Goal: Information Seeking & Learning: Find contact information

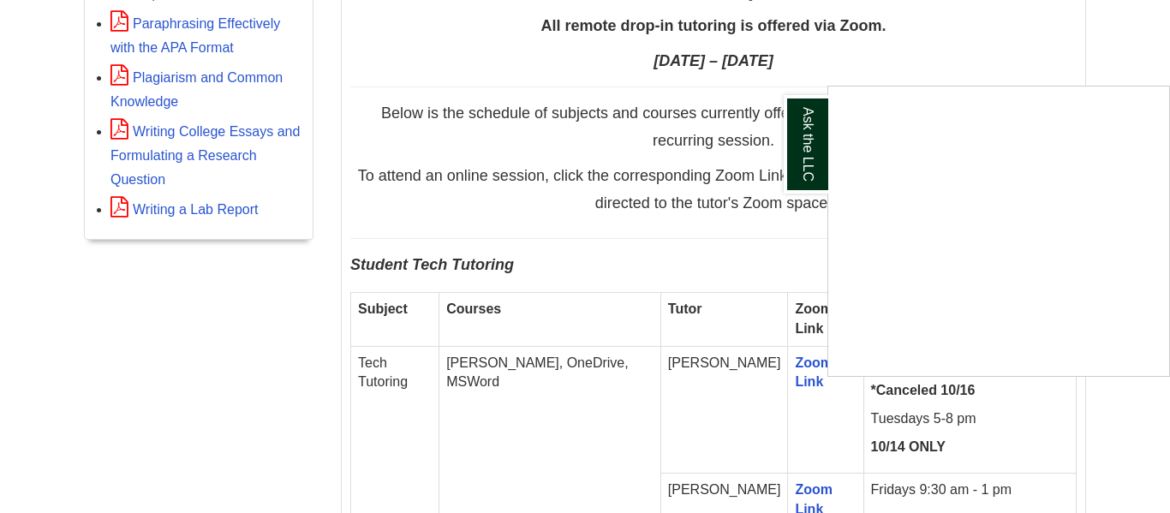
scroll to position [859, 0]
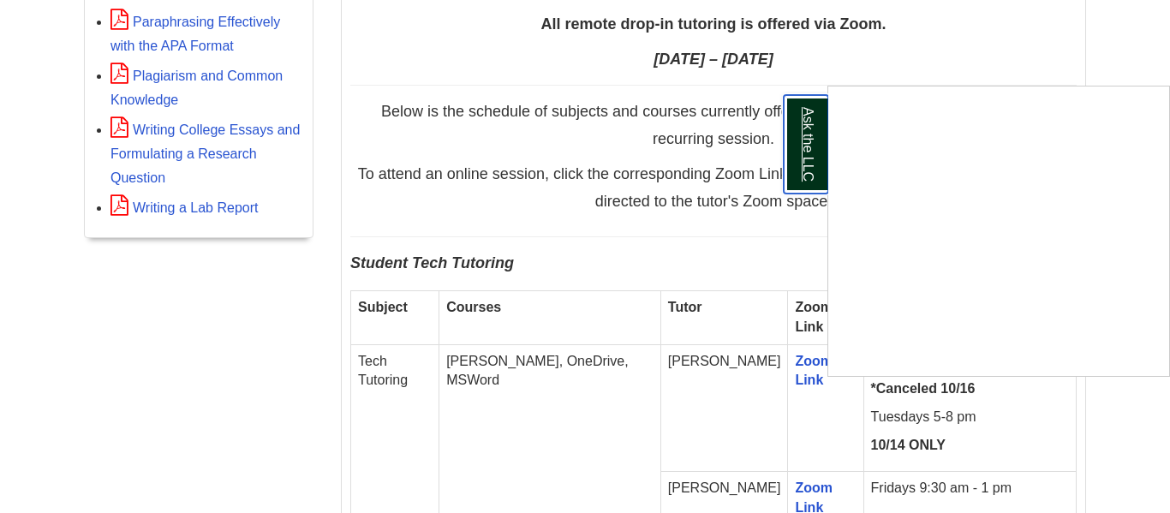
click at [803, 128] on link "Ask the LLC" at bounding box center [805, 144] width 45 height 98
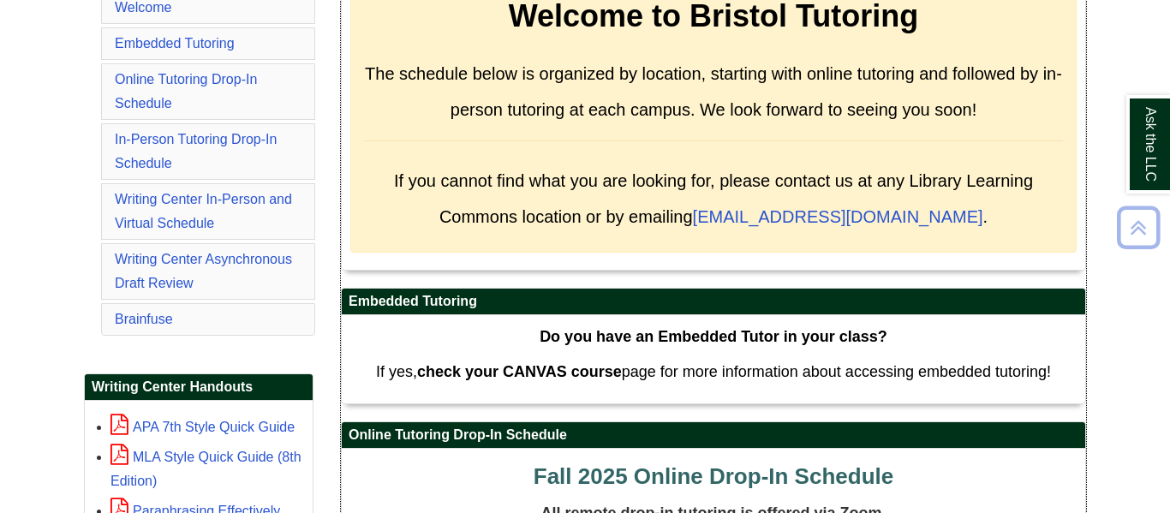
scroll to position [373, 0]
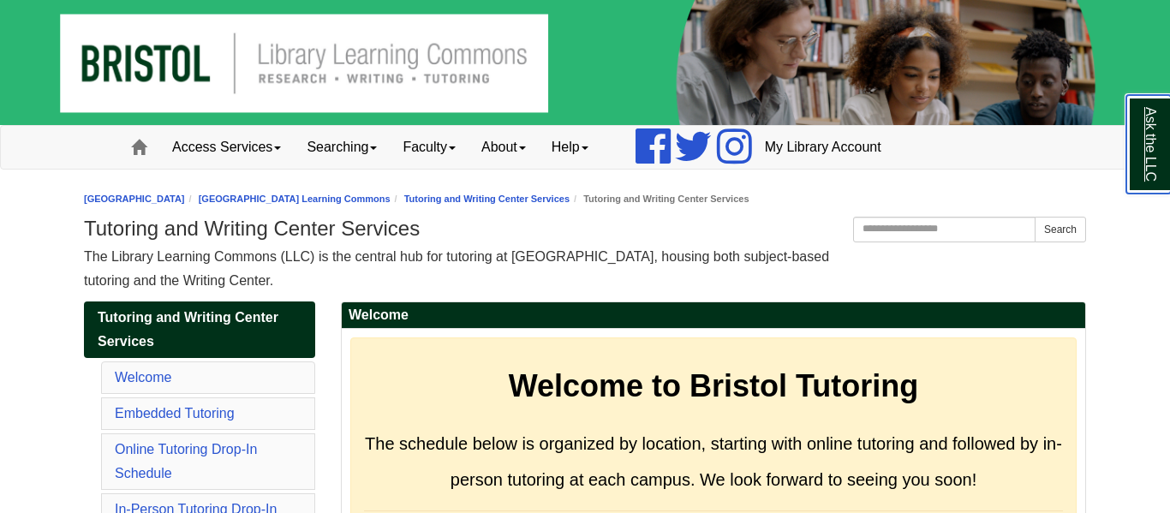
click at [1145, 122] on link "Ask the LLC" at bounding box center [1148, 144] width 45 height 98
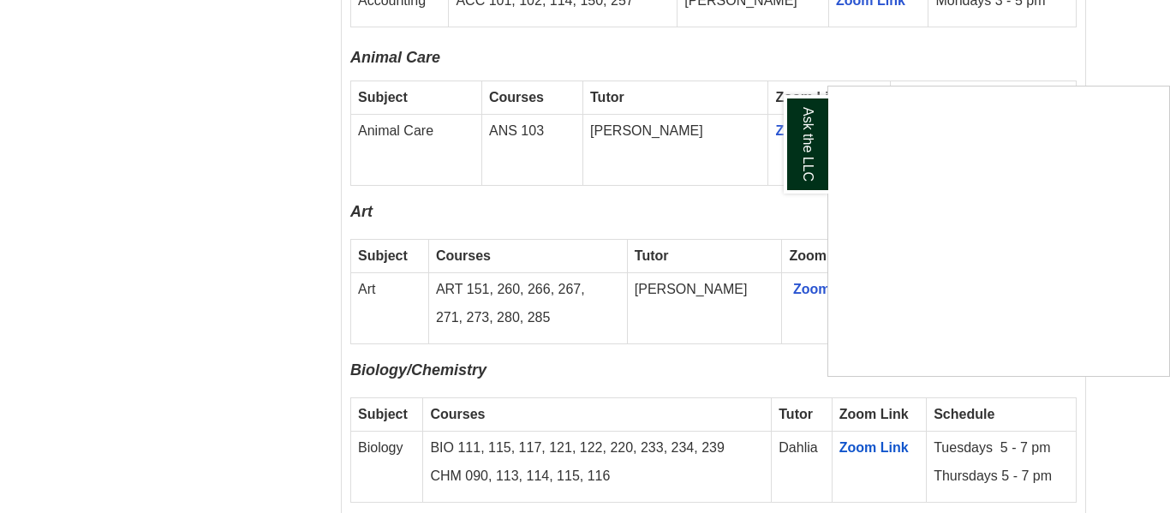
scroll to position [1641, 0]
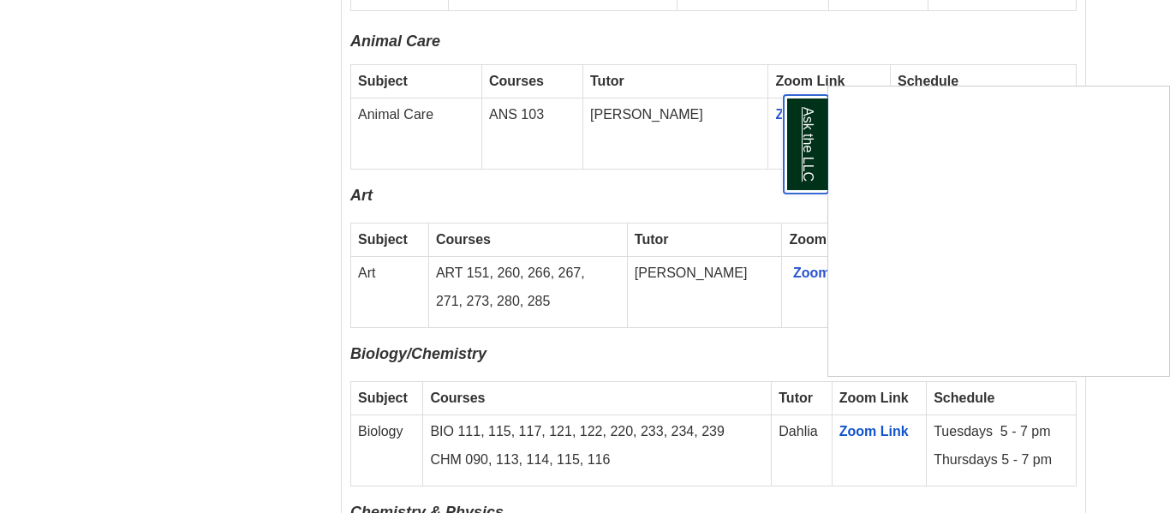
click at [813, 110] on link "Ask the LLC" at bounding box center [805, 144] width 45 height 98
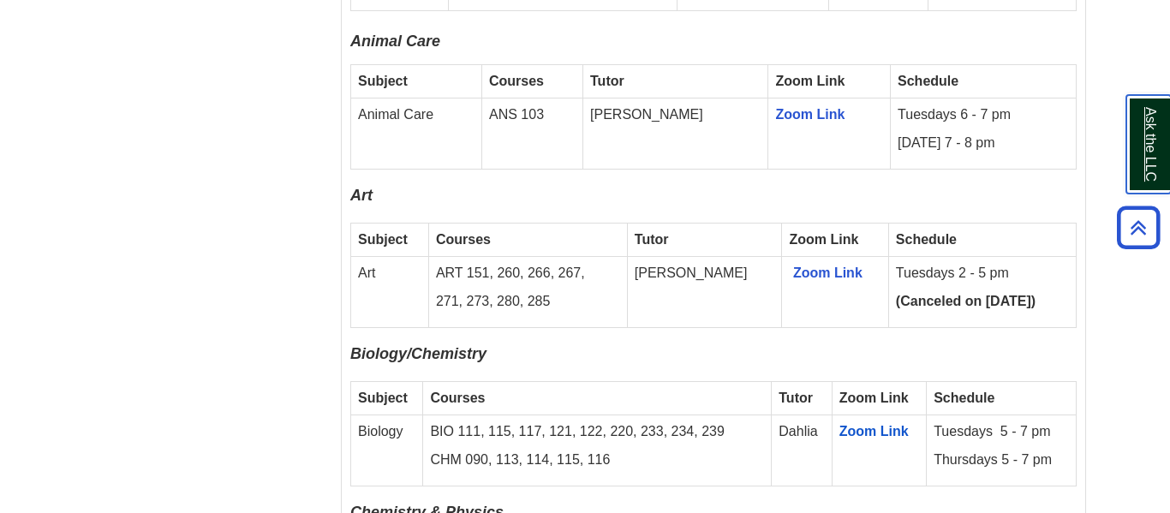
click at [1161, 129] on link "Ask the LLC" at bounding box center [1148, 144] width 45 height 98
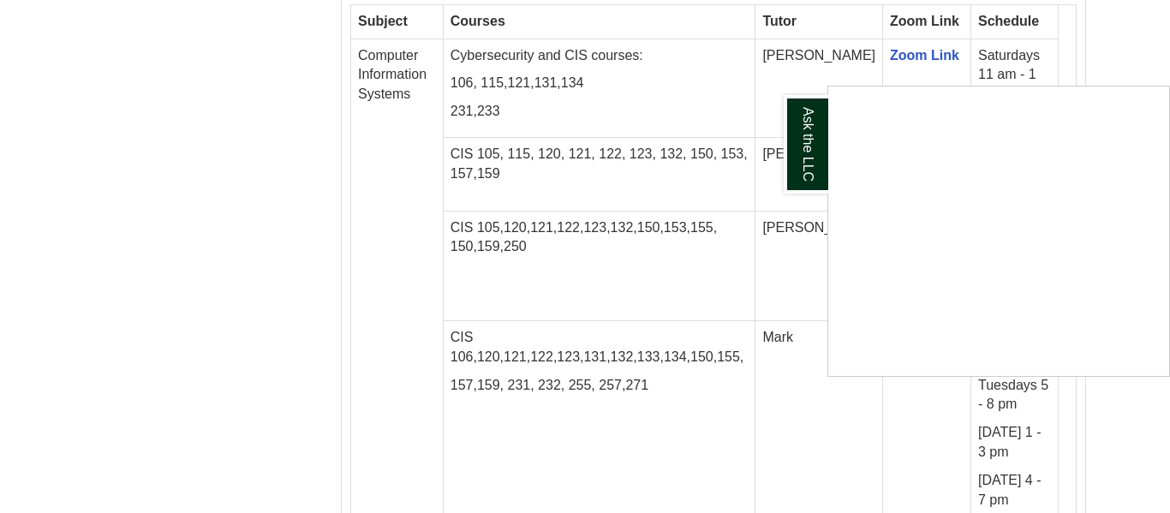
scroll to position [2339, 0]
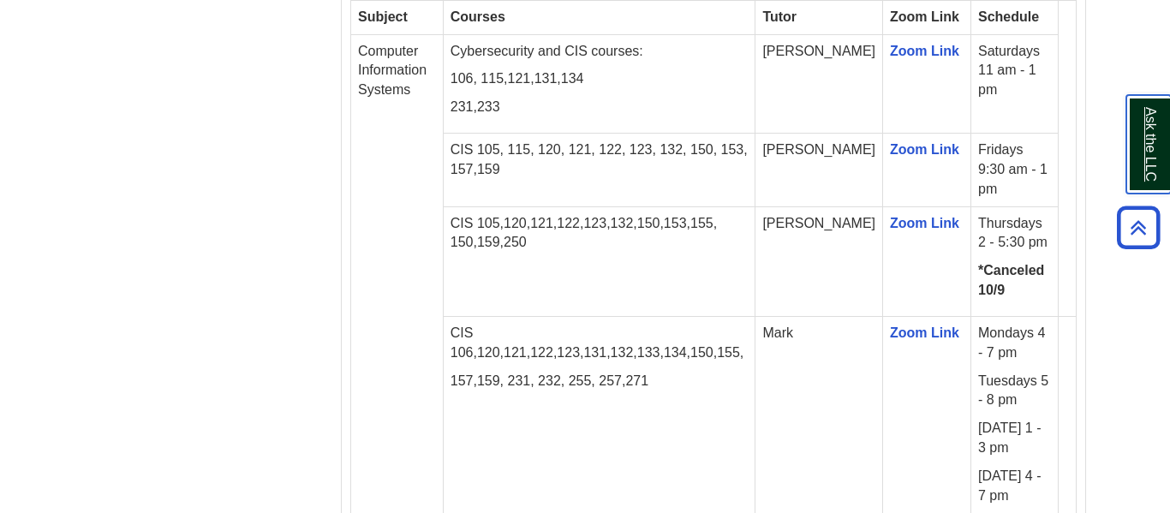
click at [1145, 141] on link "Ask the LLC" at bounding box center [1148, 144] width 45 height 98
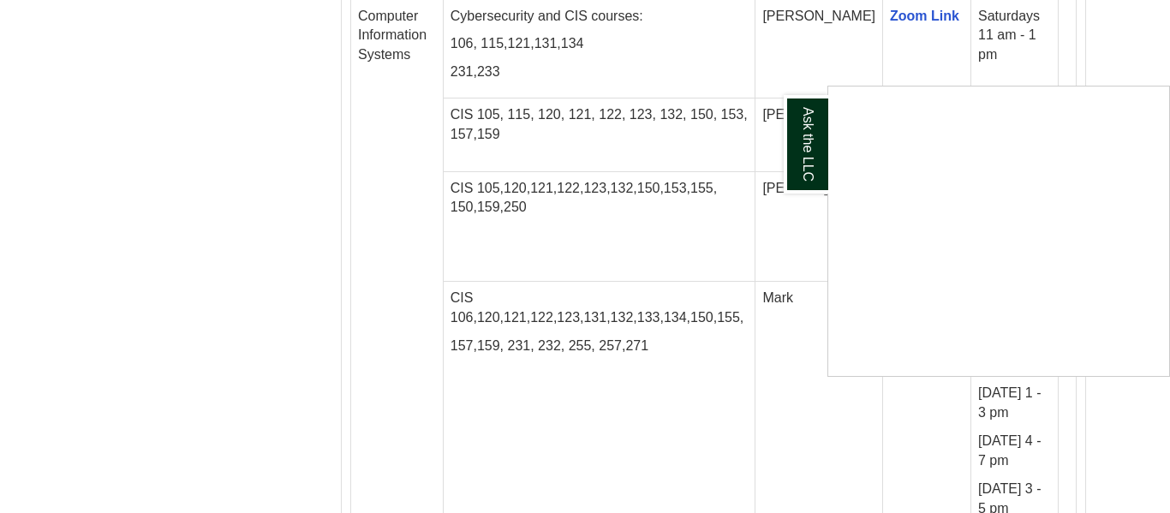
scroll to position [2375, 0]
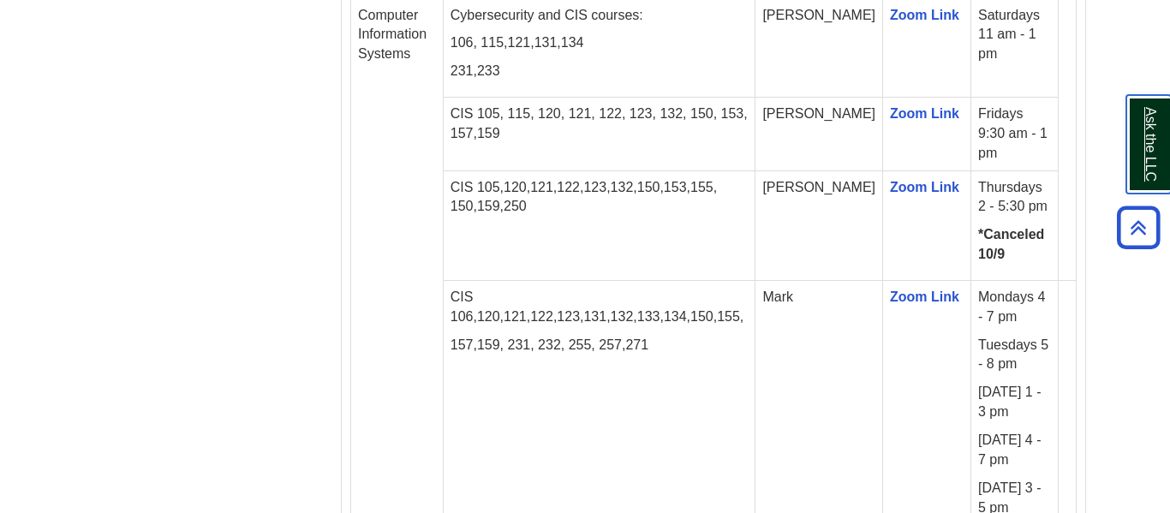
click at [1148, 142] on link "Ask the LLC" at bounding box center [1148, 144] width 45 height 98
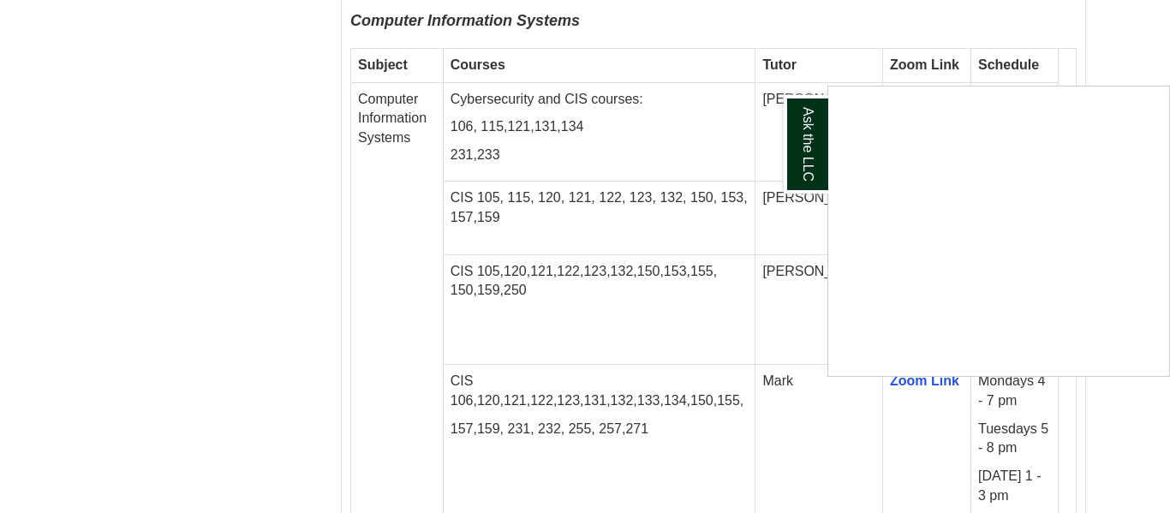
scroll to position [2297, 0]
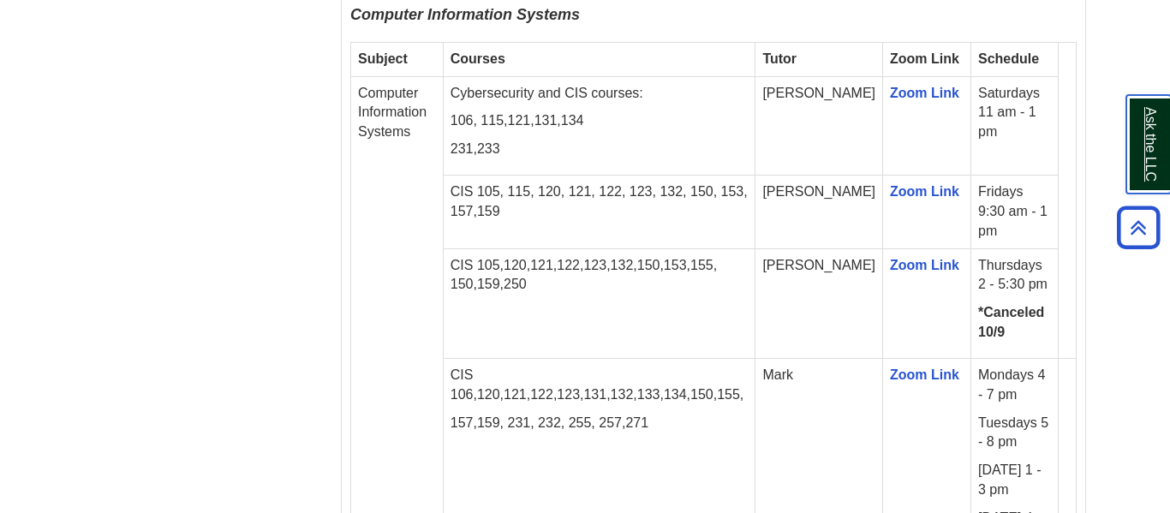
click at [1148, 118] on link "Ask the LLC" at bounding box center [1148, 144] width 45 height 98
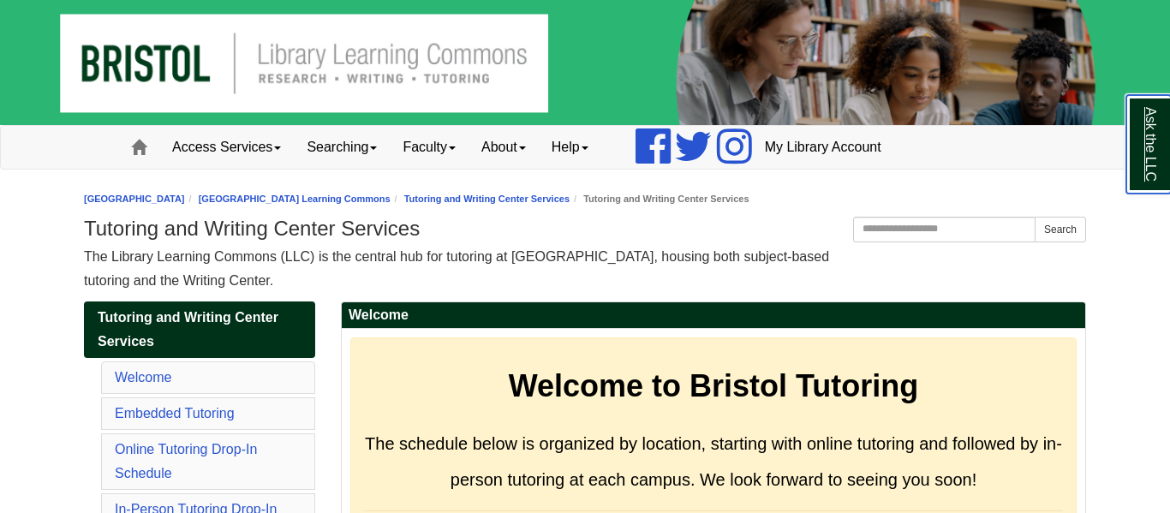
click at [1145, 137] on link "Ask the LLC" at bounding box center [1148, 144] width 45 height 98
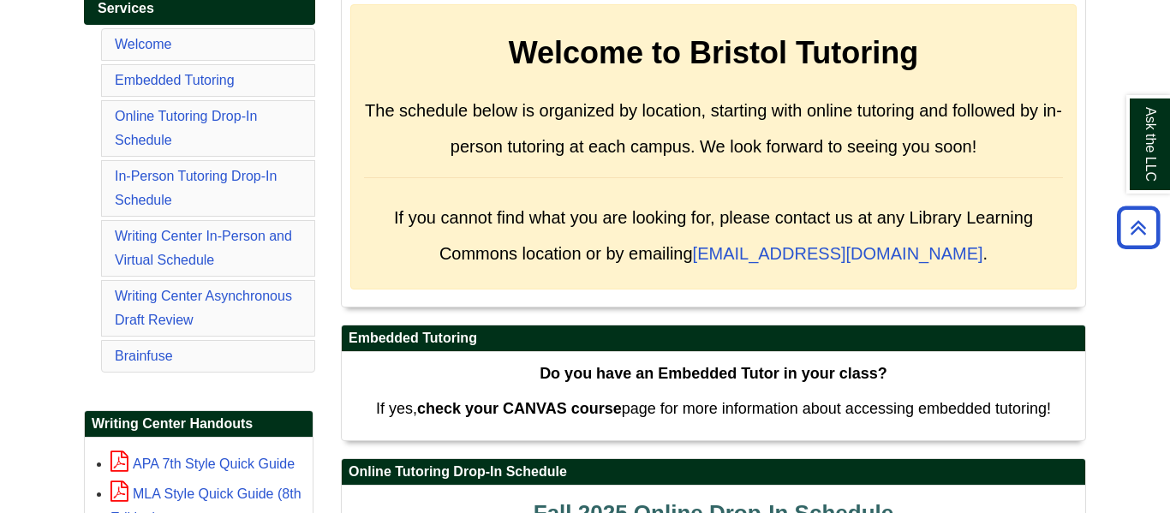
scroll to position [315, 0]
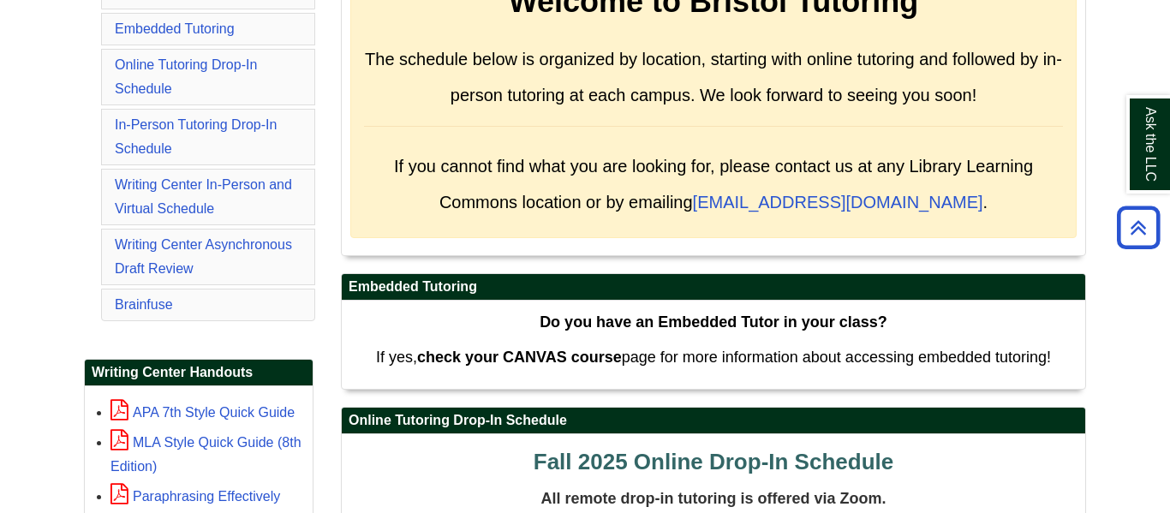
scroll to position [385, 0]
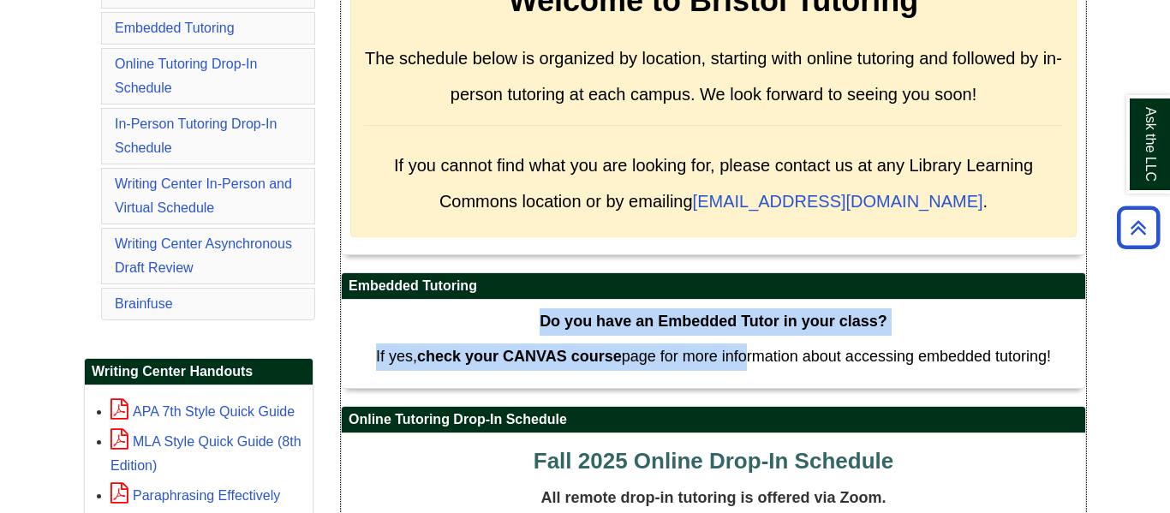
drag, startPoint x: 536, startPoint y: 325, endPoint x: 746, endPoint y: 342, distance: 210.5
click at [746, 342] on div "Do you have an Embedded Tutor in your class? If yes, check your CANVAS course p…" at bounding box center [713, 343] width 726 height 71
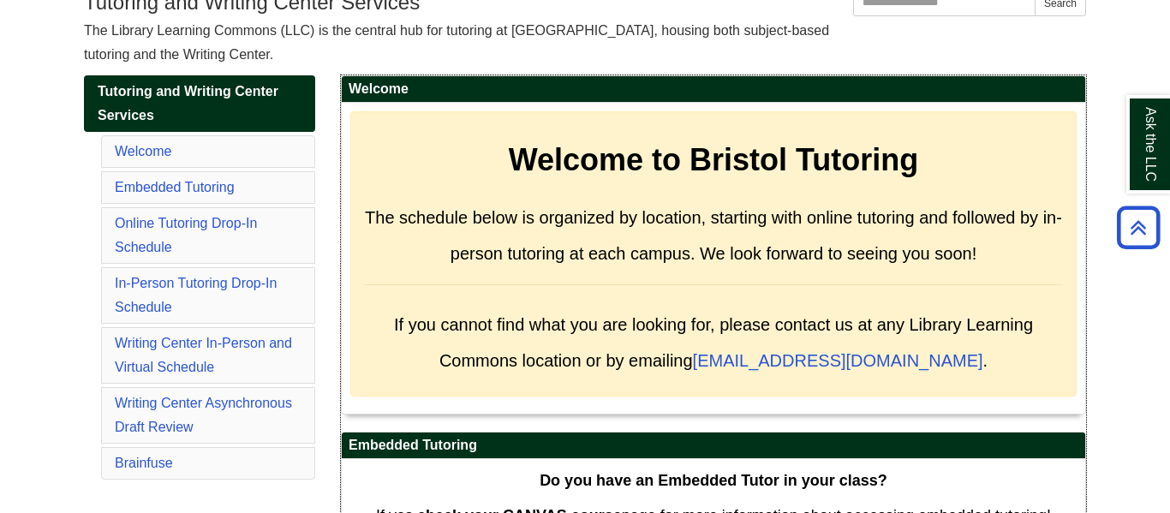
scroll to position [224, 0]
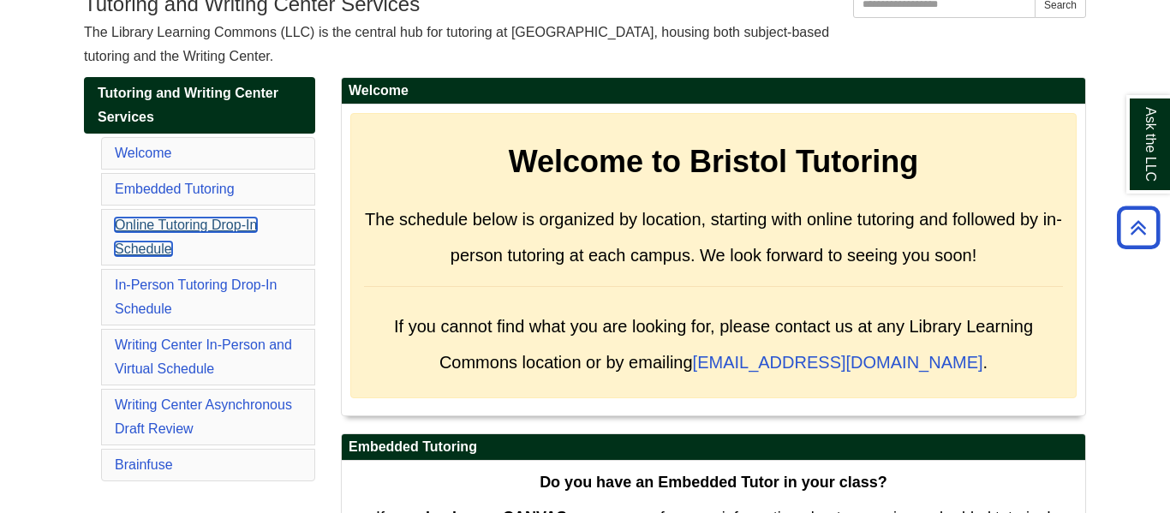
click at [220, 220] on link "Online Tutoring Drop-In Schedule" at bounding box center [186, 236] width 142 height 39
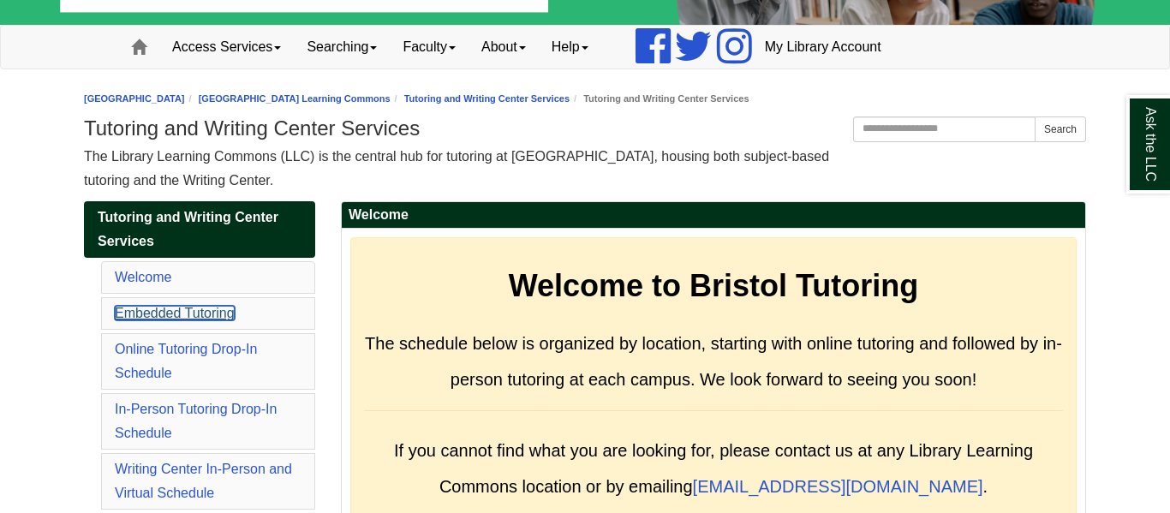
click at [205, 314] on link "Embedded Tutoring" at bounding box center [175, 313] width 120 height 15
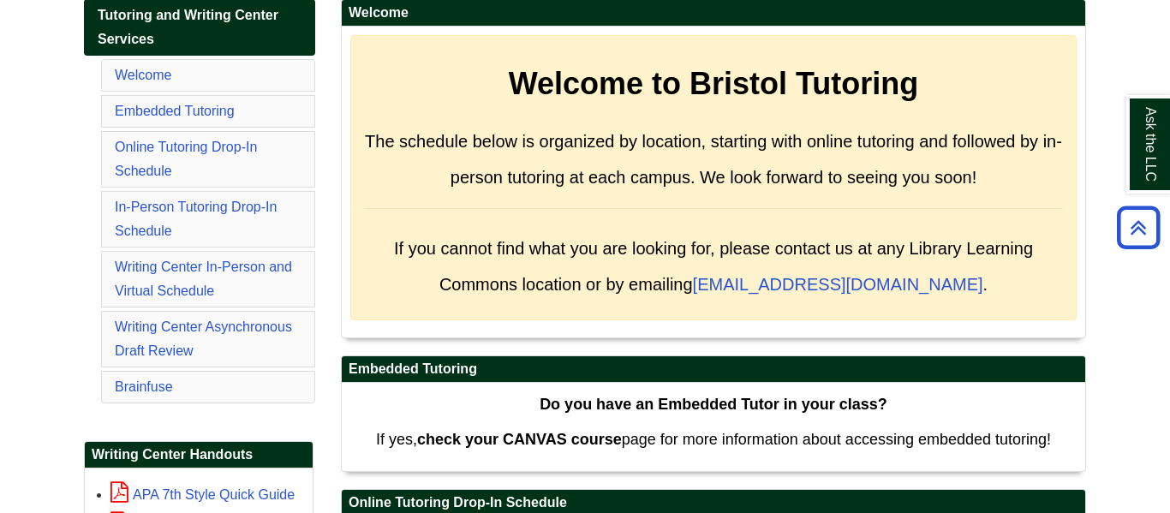
scroll to position [310, 0]
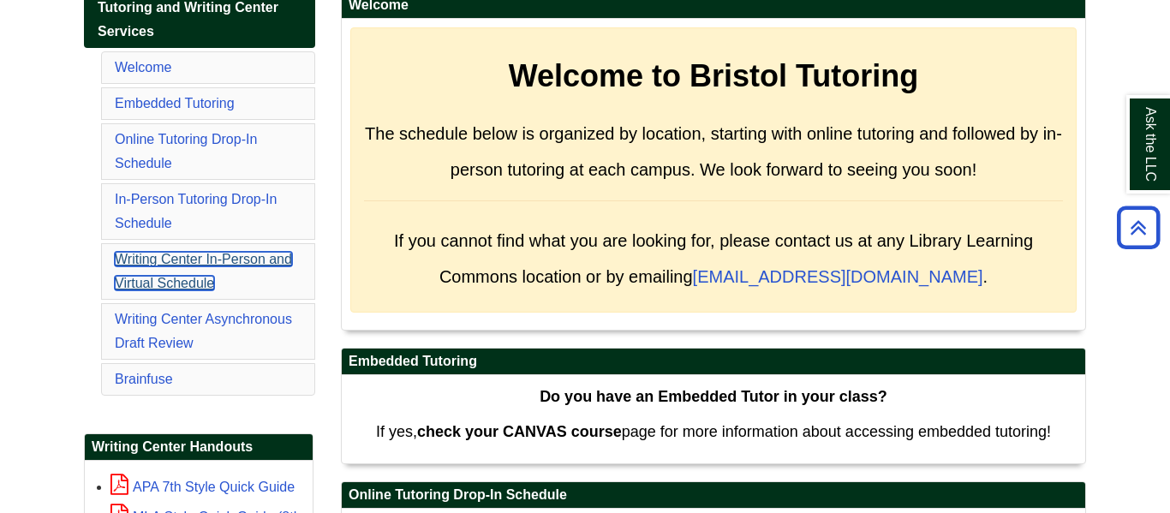
click at [283, 261] on link "Writing Center In-Person and Virtual Schedule" at bounding box center [203, 271] width 177 height 39
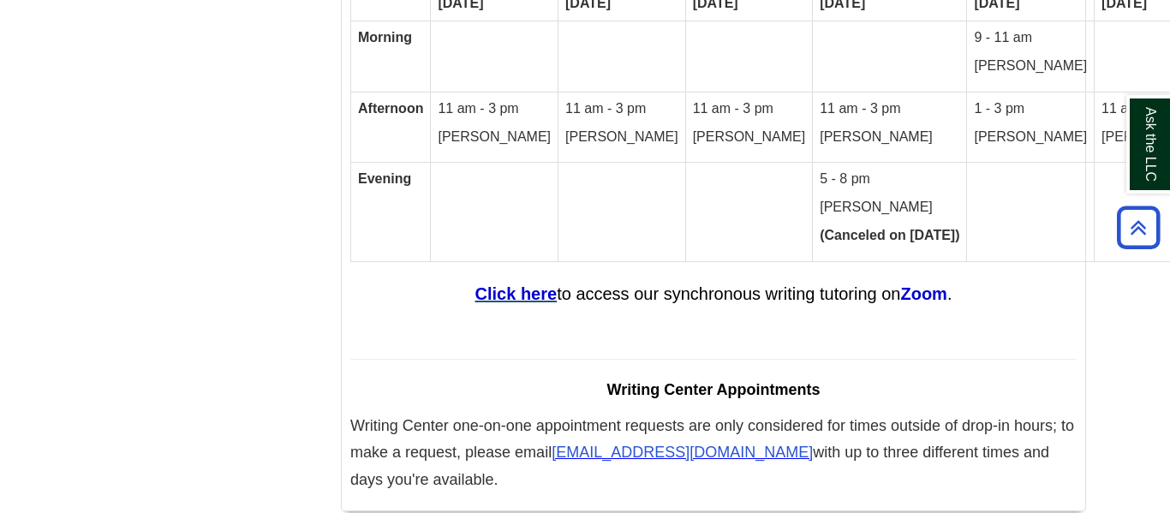
scroll to position [10386, 0]
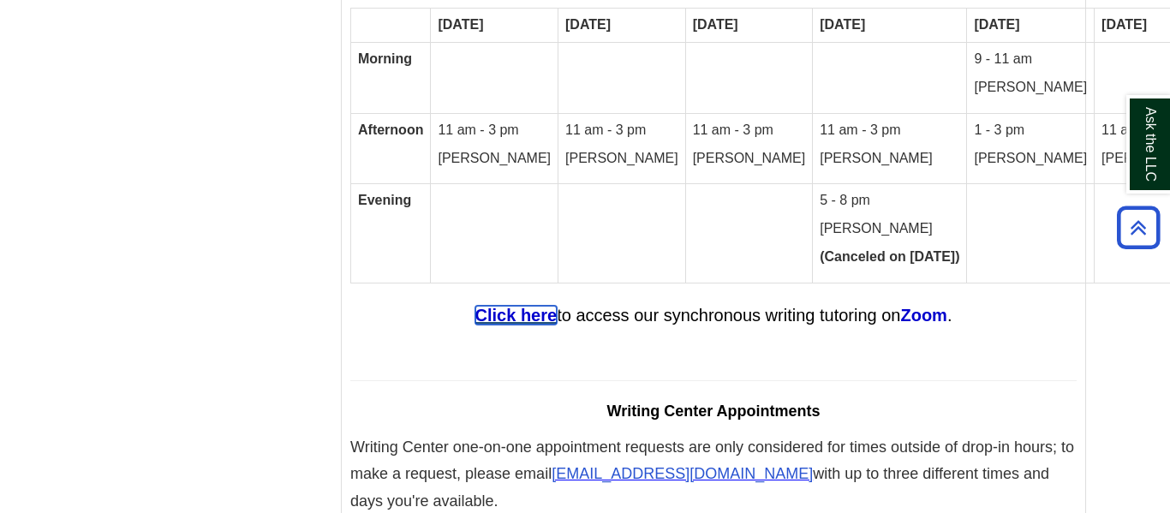
click at [533, 306] on strong "Click here" at bounding box center [516, 315] width 82 height 19
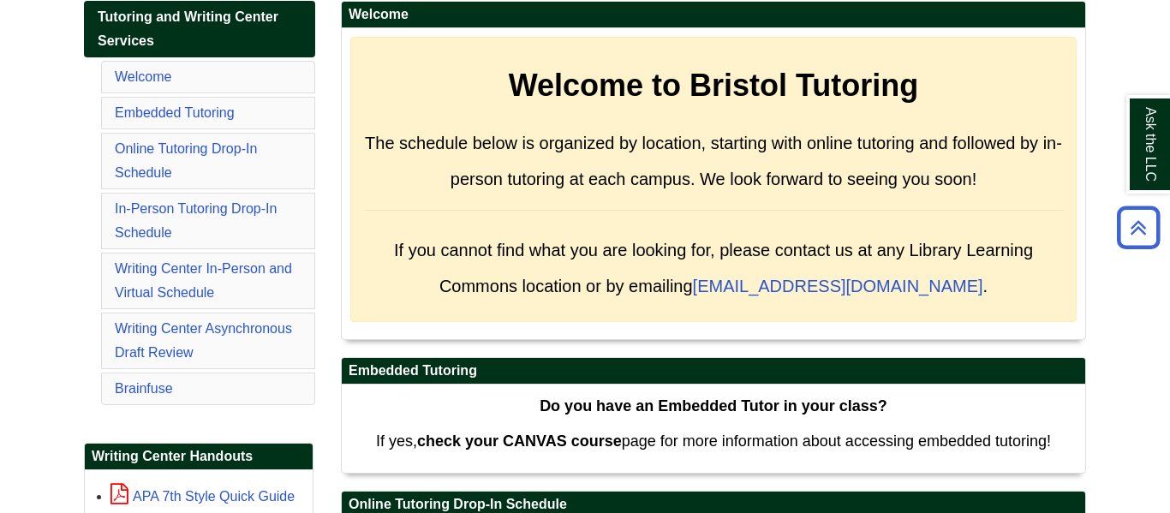
scroll to position [307, 0]
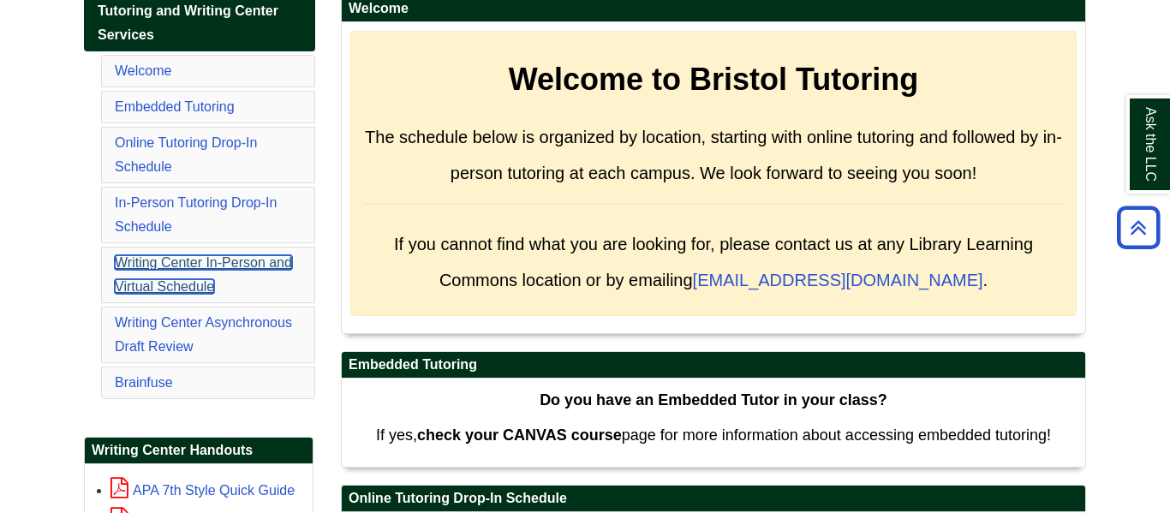
click at [224, 267] on link "Writing Center In-Person and Virtual Schedule" at bounding box center [203, 274] width 177 height 39
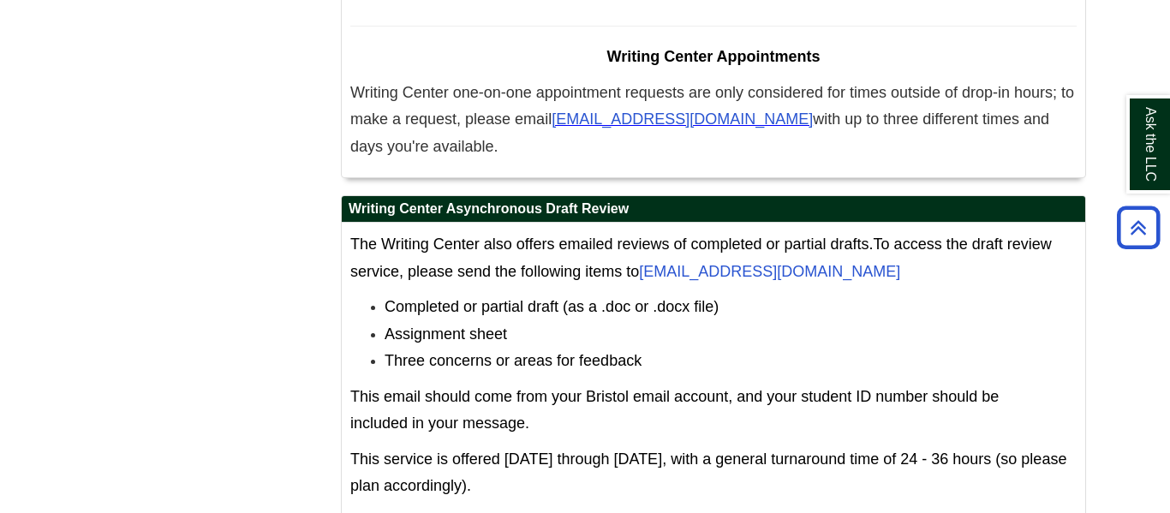
scroll to position [10741, 0]
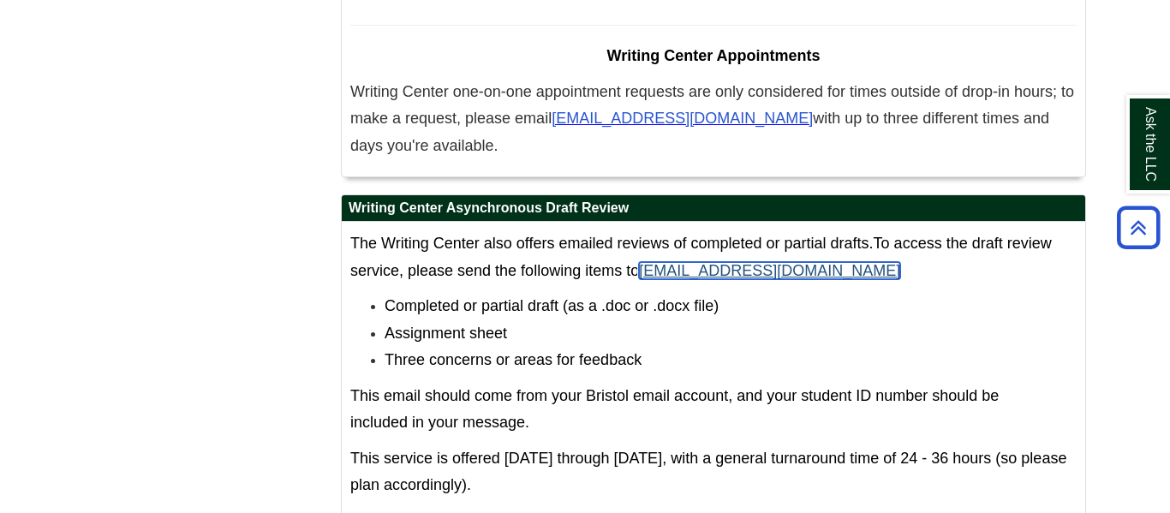
click at [753, 262] on link "[EMAIL_ADDRESS][DOMAIN_NAME]" at bounding box center [769, 270] width 261 height 17
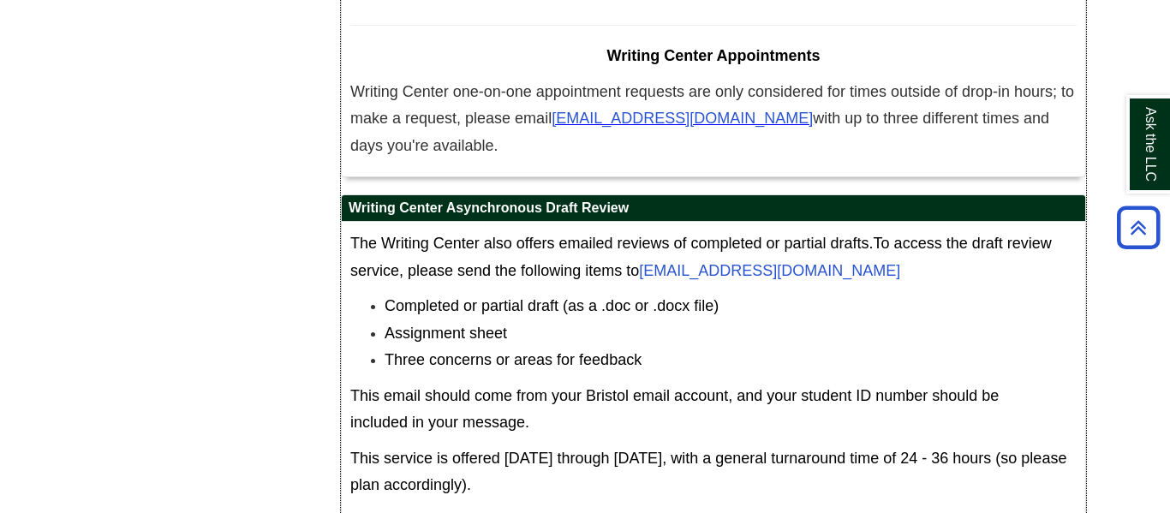
click at [522, 320] on li "Assignment sheet" at bounding box center [730, 333] width 692 height 27
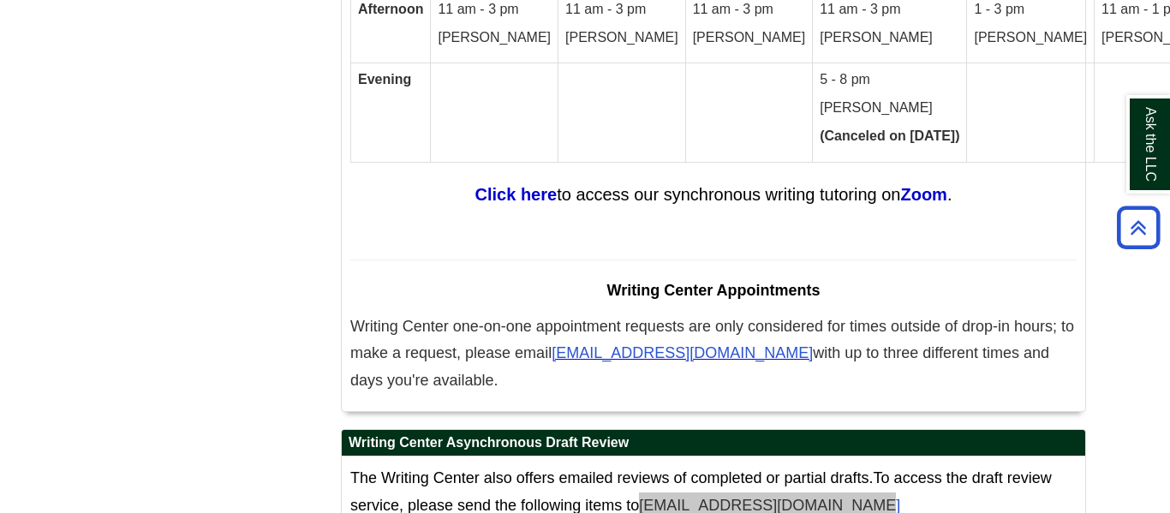
scroll to position [10500, 0]
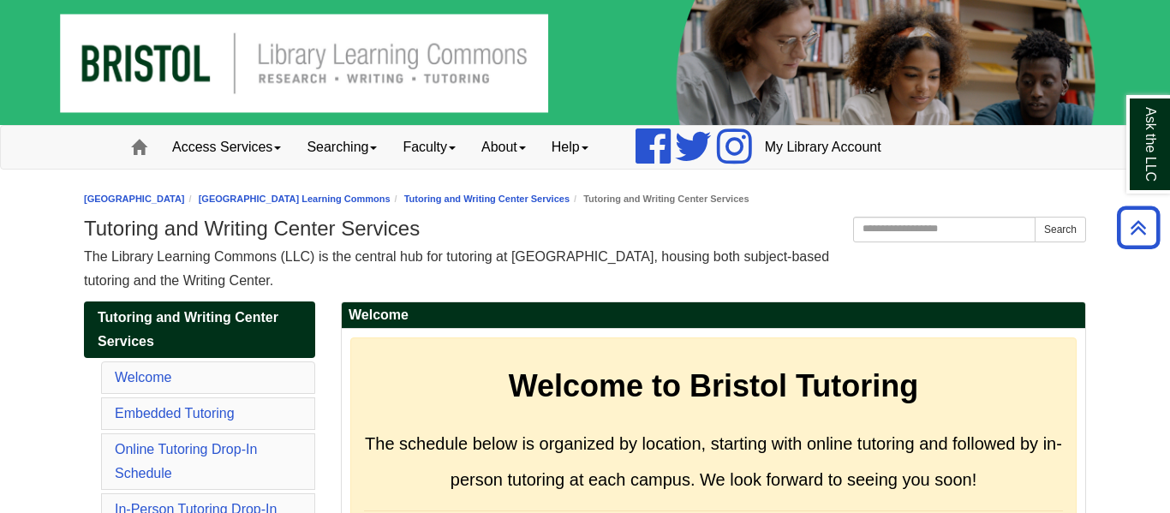
scroll to position [11234, 0]
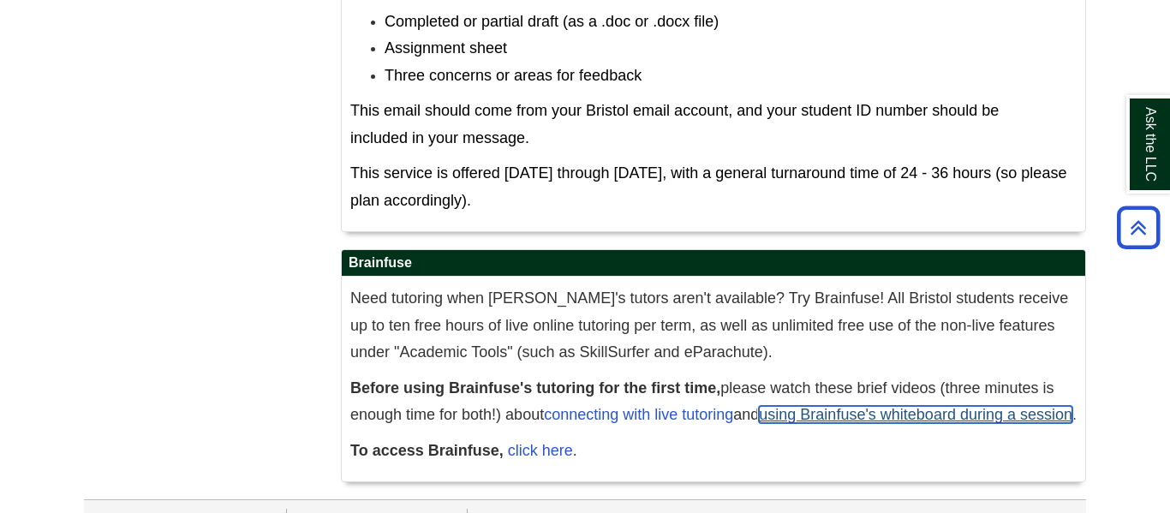
click at [788, 406] on link "using Brainfuse's whiteboard during a session" at bounding box center [915, 414] width 313 height 17
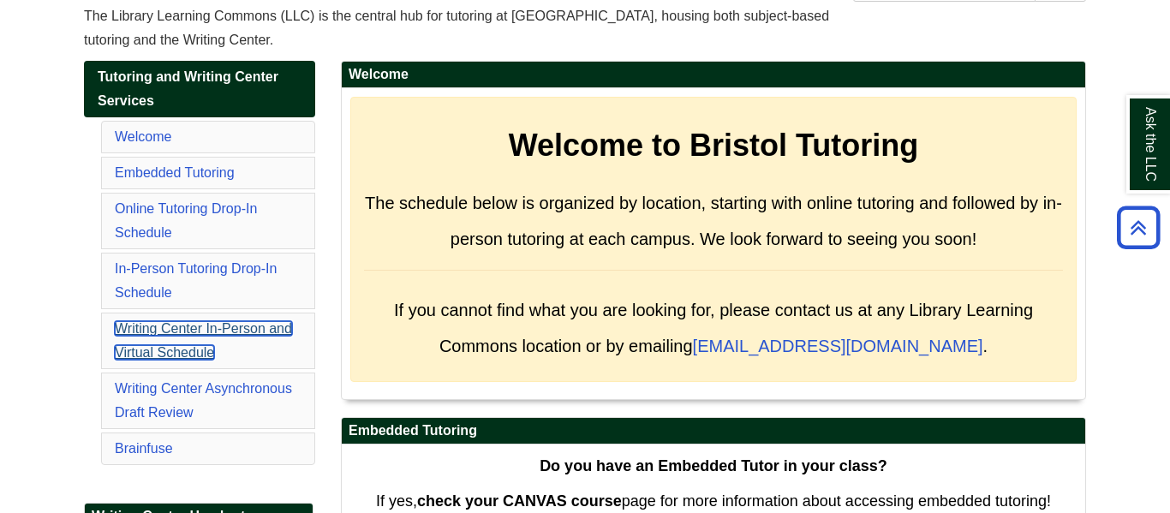
click at [214, 328] on link "Writing Center In-Person and Virtual Schedule" at bounding box center [203, 340] width 177 height 39
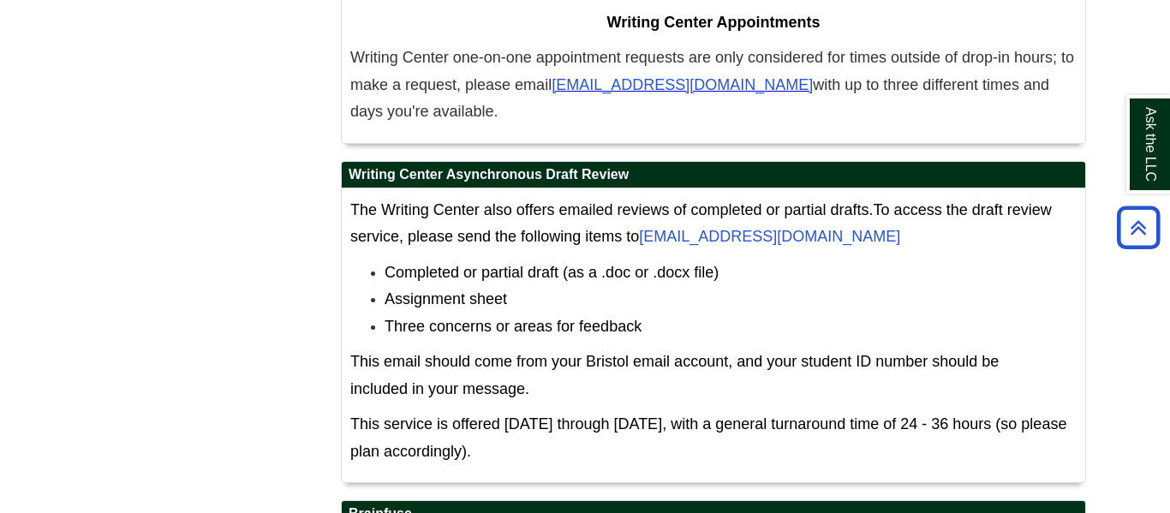
scroll to position [10988, 0]
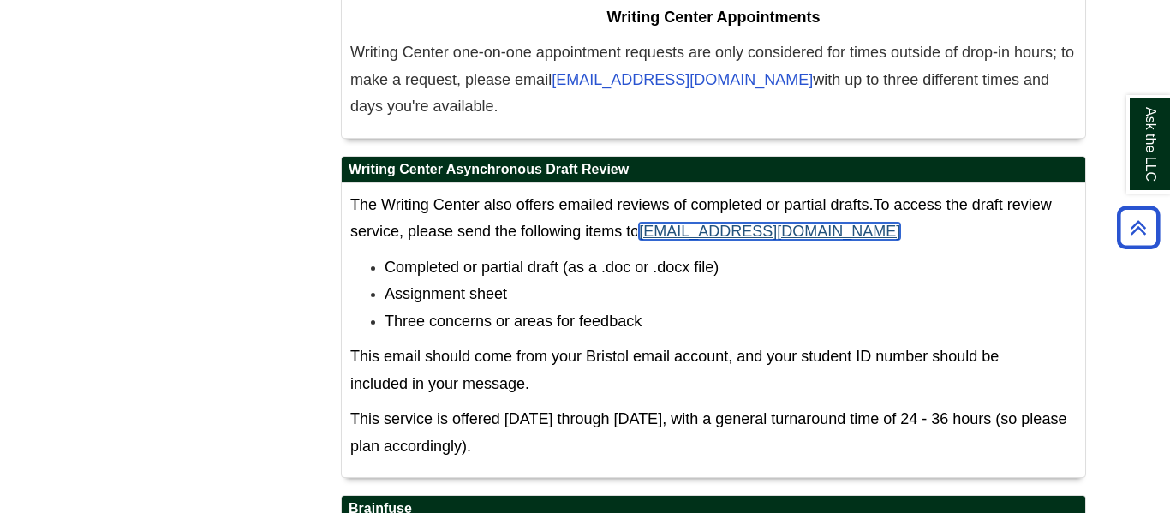
click at [675, 223] on link "[EMAIL_ADDRESS][DOMAIN_NAME]" at bounding box center [769, 231] width 261 height 17
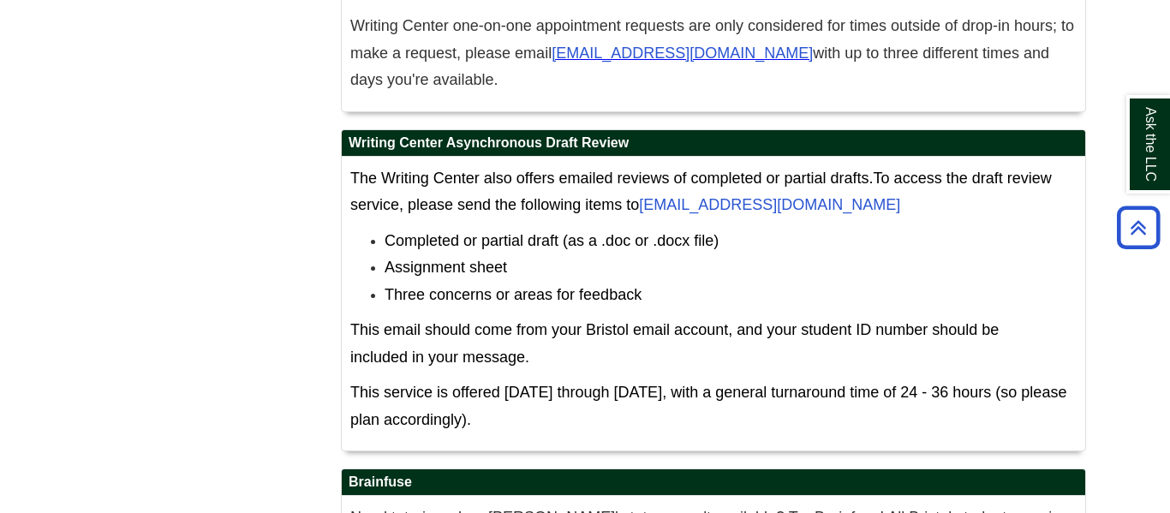
scroll to position [11013, 0]
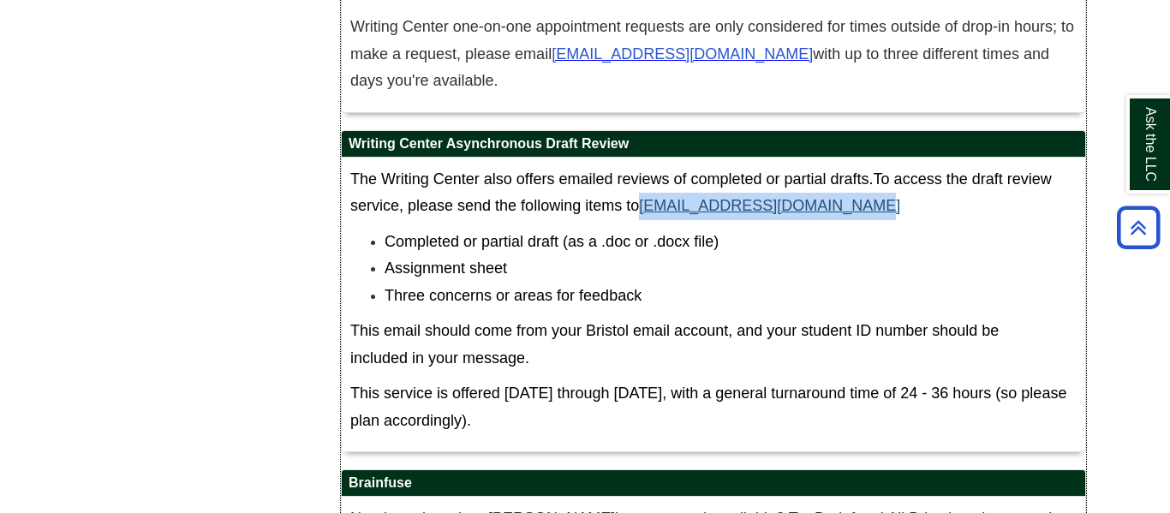
drag, startPoint x: 846, startPoint y: 147, endPoint x: 644, endPoint y: 156, distance: 202.2
click at [644, 166] on p "The Writing Center also offers emailed reviews of completed or partial drafts. …" at bounding box center [713, 193] width 726 height 54
copy link "[EMAIL_ADDRESS][DOMAIN_NAME]"
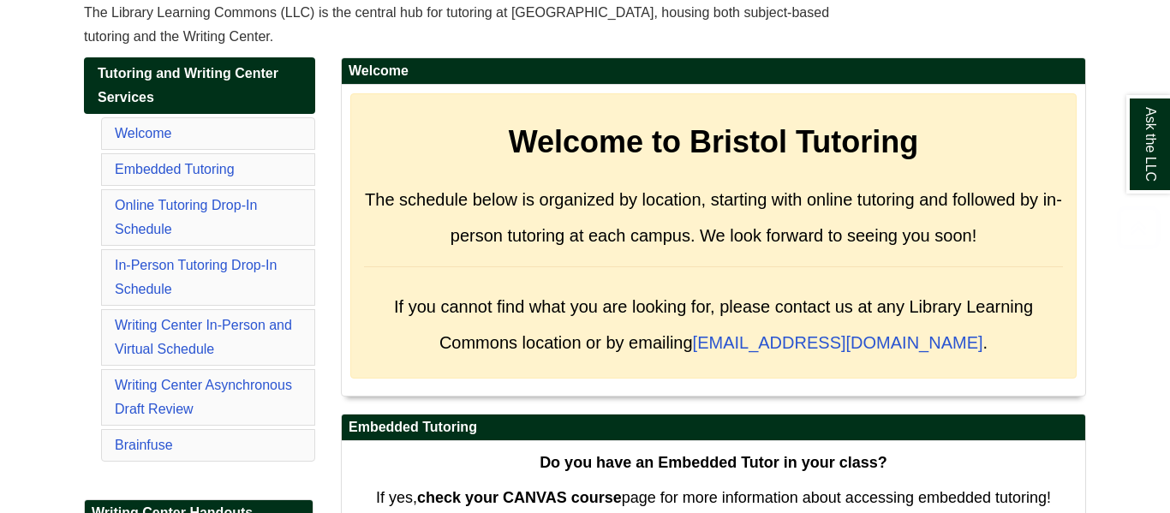
scroll to position [247, 0]
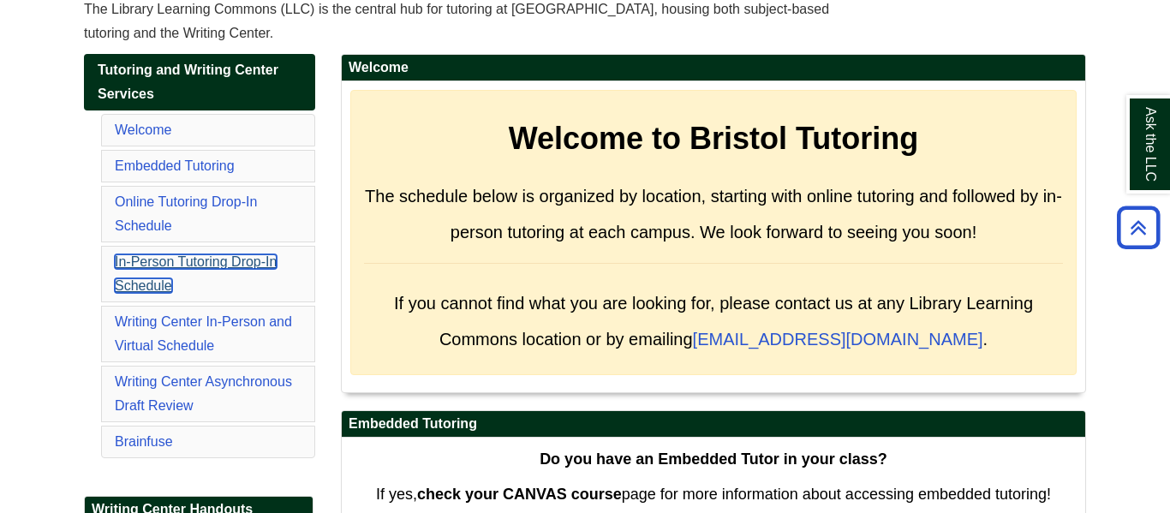
click at [198, 266] on link "In-Person Tutoring Drop-In Schedule" at bounding box center [196, 273] width 162 height 39
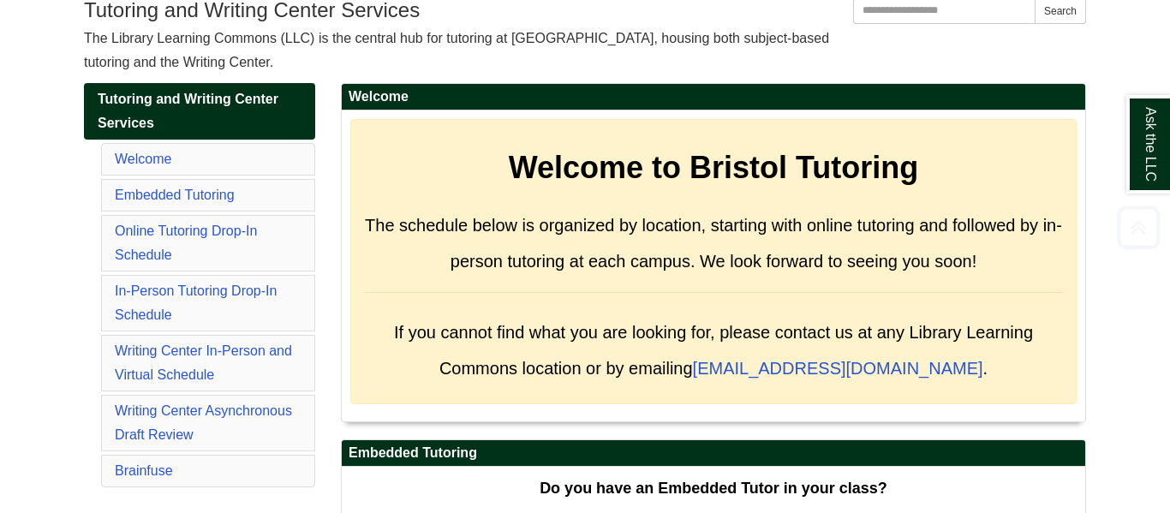
scroll to position [217, 0]
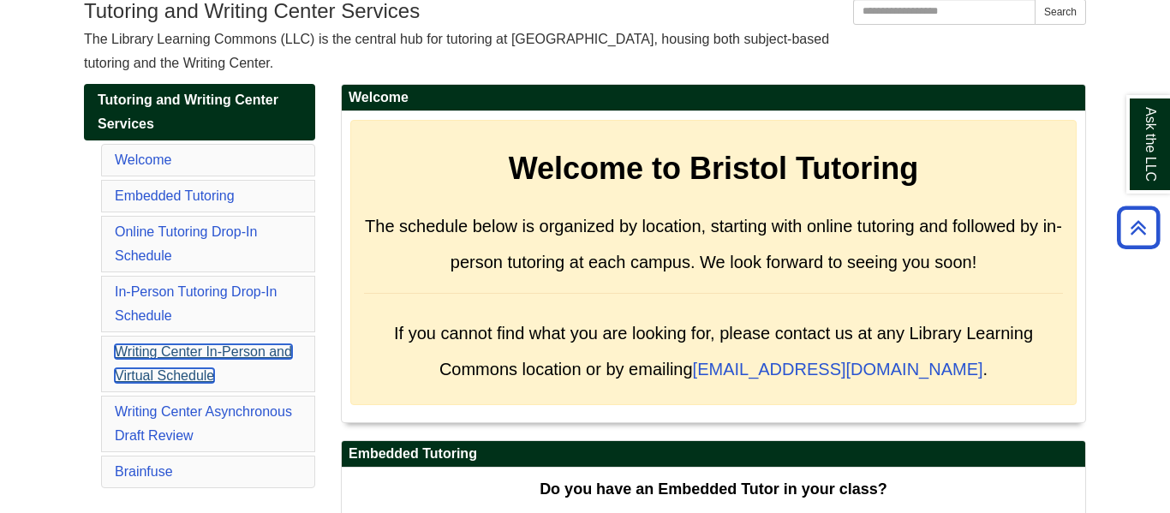
click at [164, 351] on link "Writing Center In-Person and Virtual Schedule" at bounding box center [203, 363] width 177 height 39
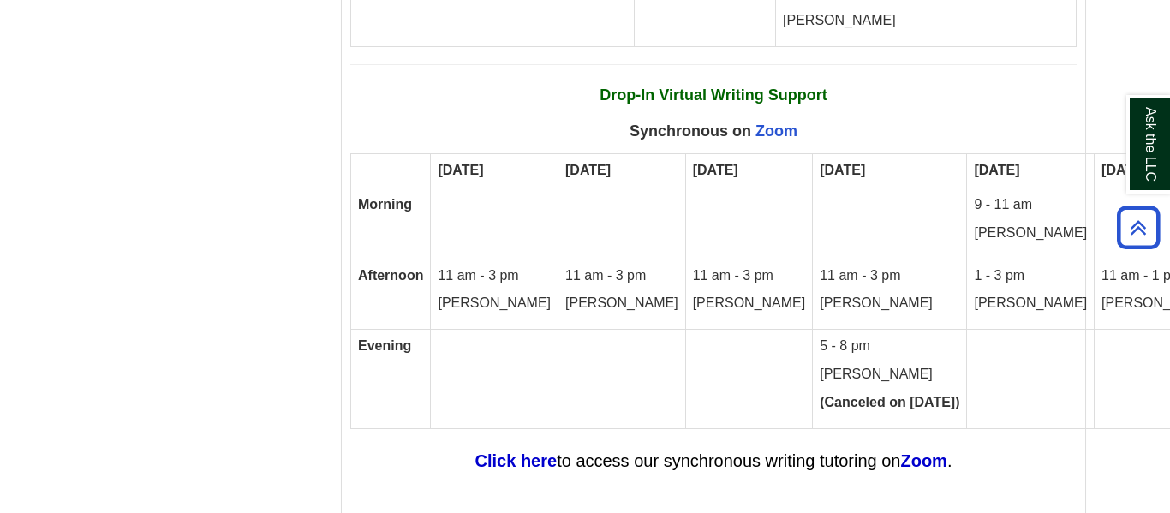
scroll to position [10455, 0]
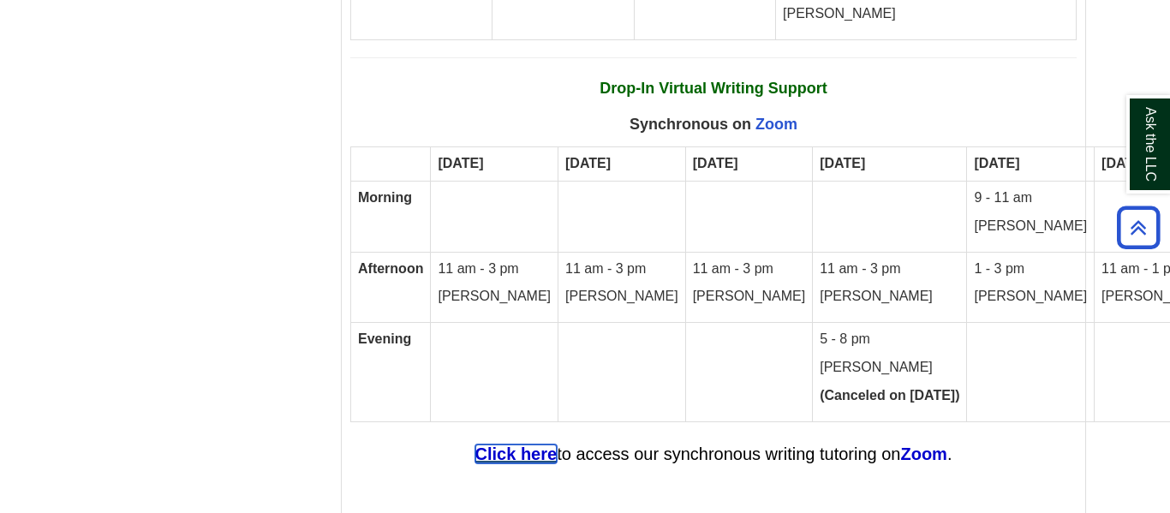
click at [542, 444] on strong "Click here" at bounding box center [516, 453] width 82 height 19
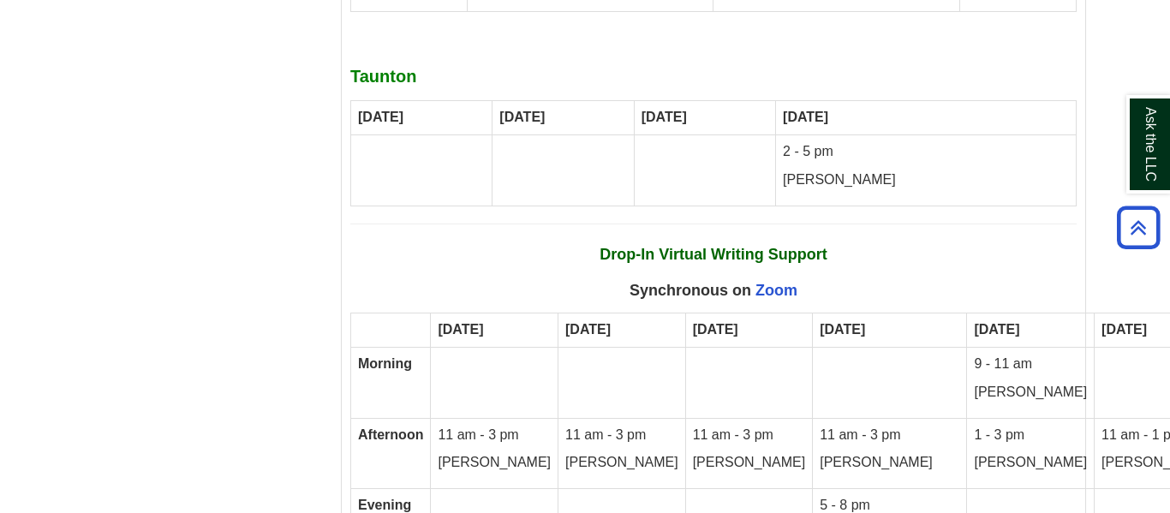
scroll to position [10292, 0]
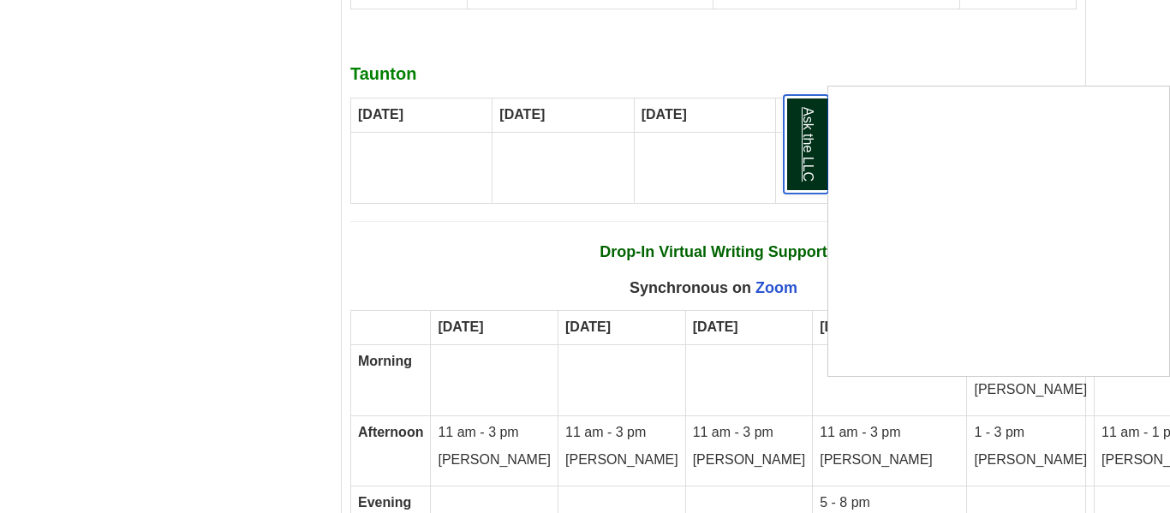
click at [819, 147] on link "Ask the LLC" at bounding box center [805, 144] width 45 height 98
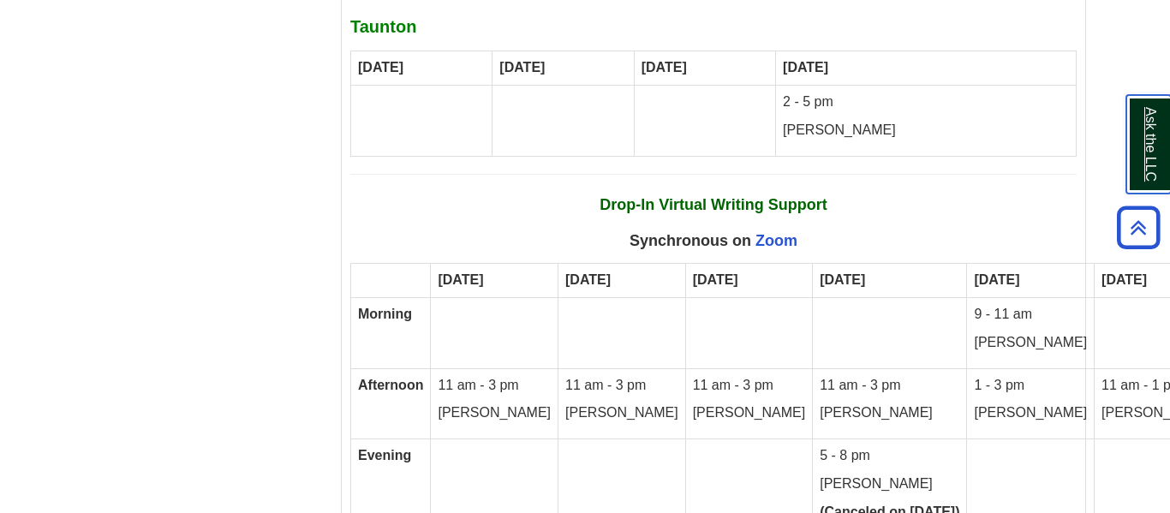
scroll to position [10334, 0]
